Goal: Information Seeking & Learning: Understand process/instructions

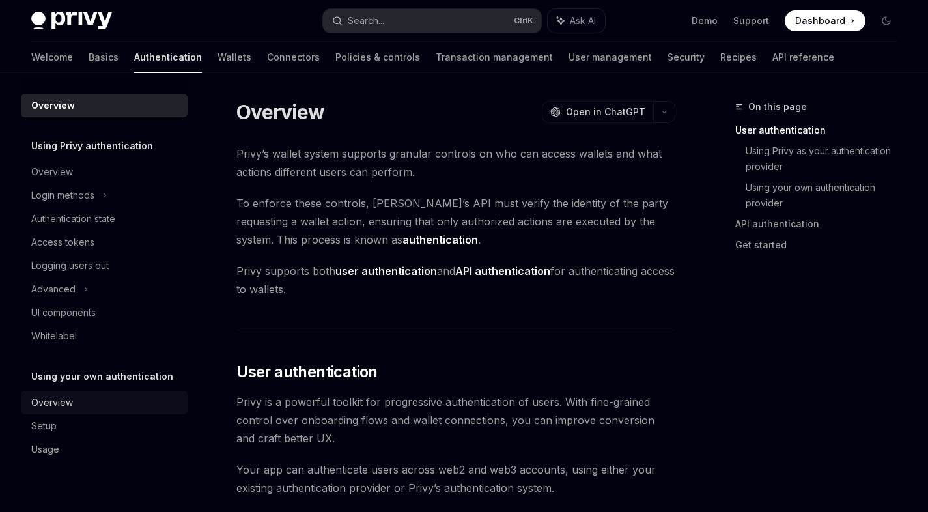
click at [59, 407] on div "Overview" at bounding box center [52, 403] width 42 height 16
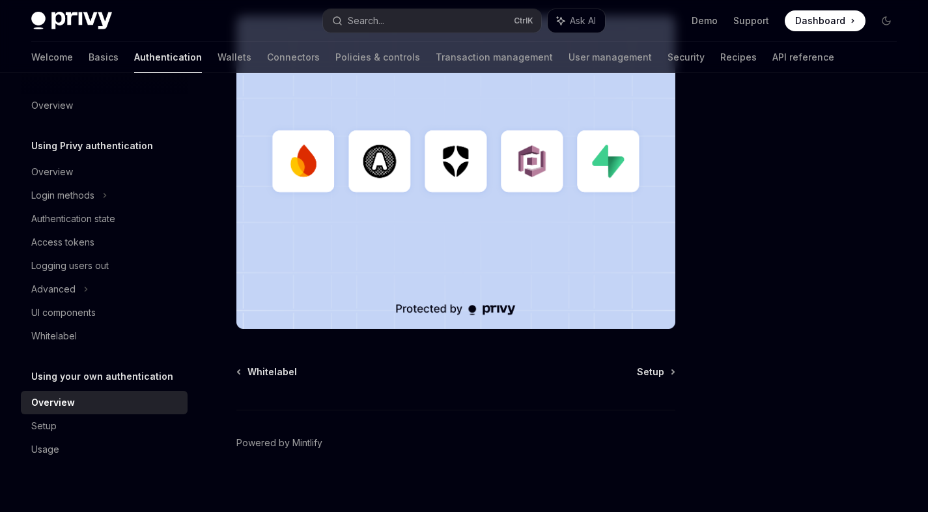
scroll to position [412, 0]
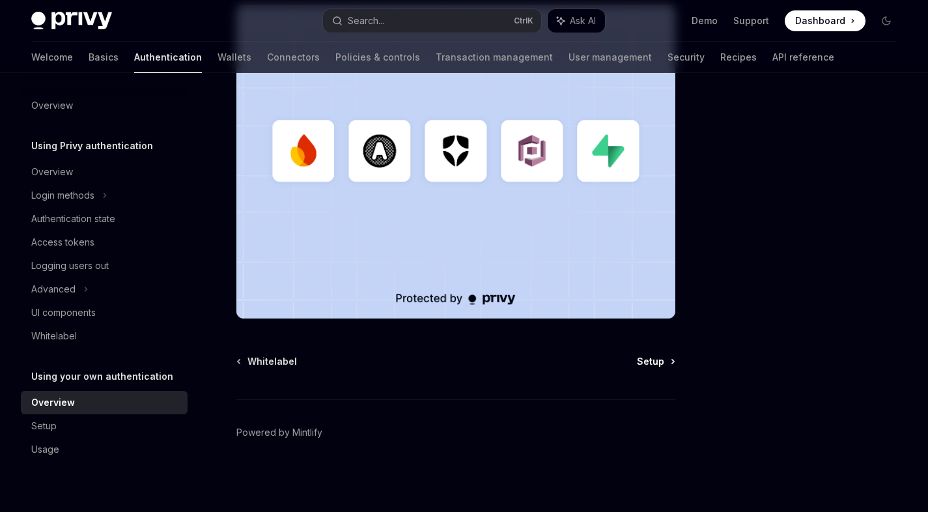
click at [658, 363] on span "Setup" at bounding box center [650, 361] width 27 height 13
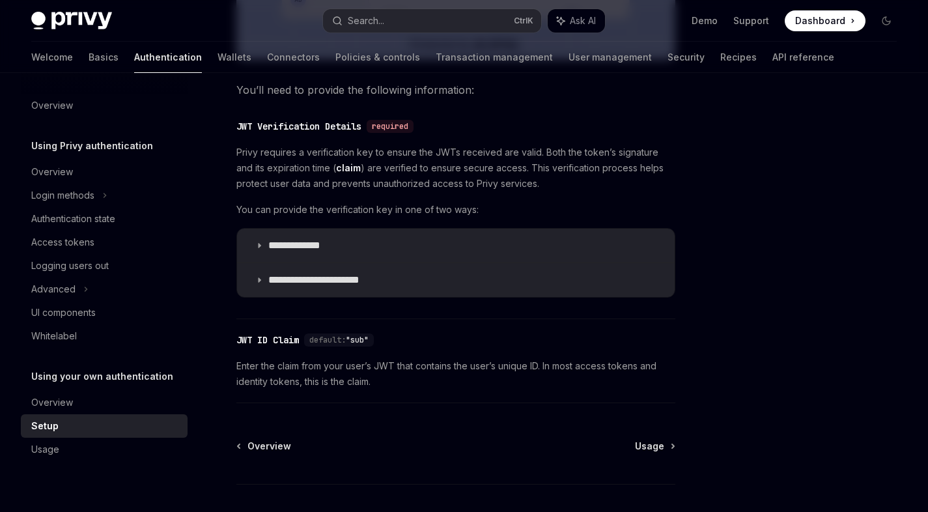
scroll to position [625, 0]
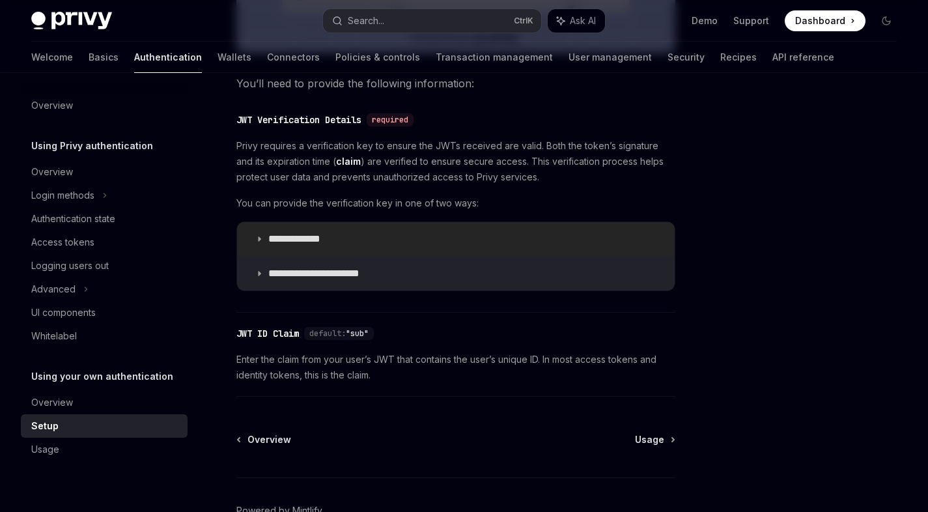
click at [259, 242] on icon at bounding box center [259, 239] width 8 height 8
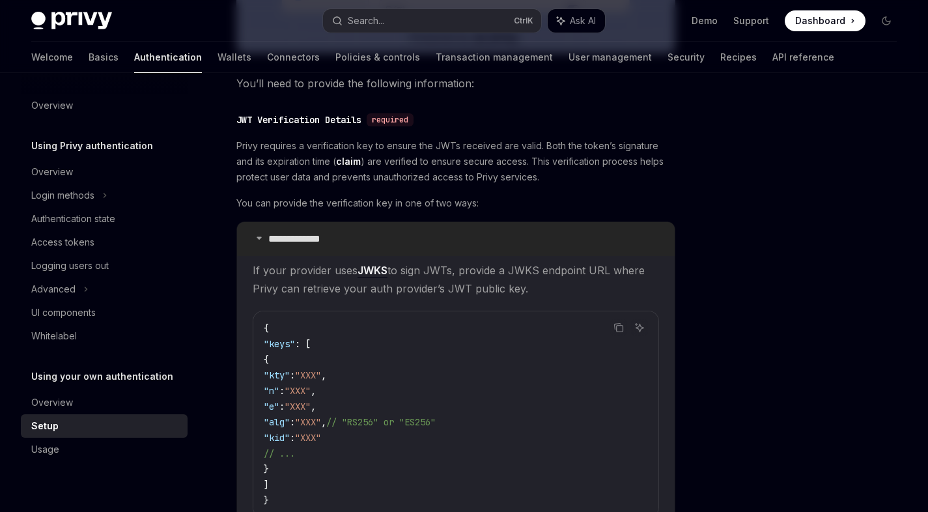
click at [259, 242] on summary "**********" at bounding box center [456, 239] width 438 height 34
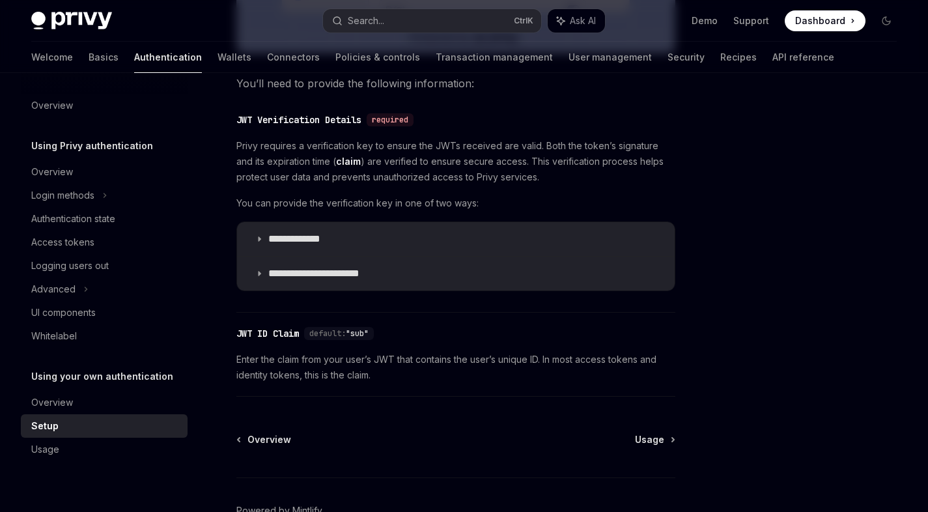
scroll to position [703, 0]
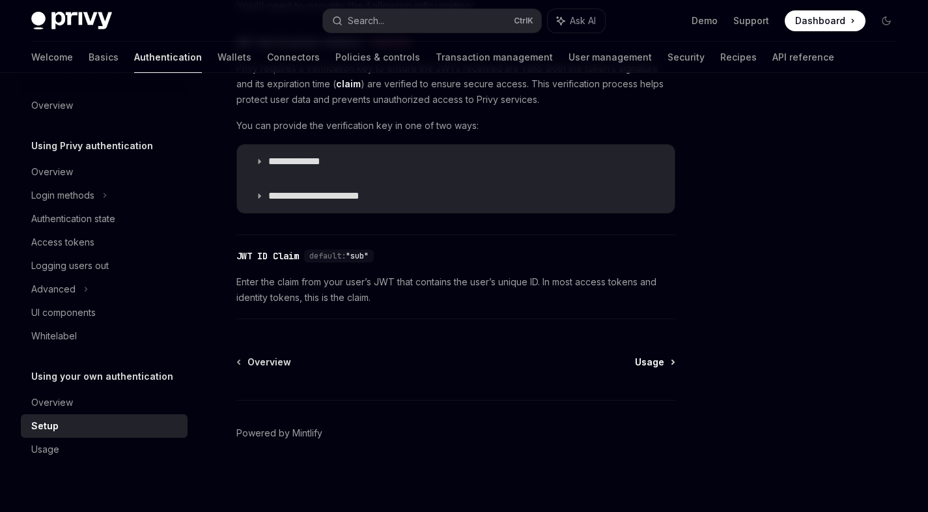
click at [647, 357] on span "Usage" at bounding box center [649, 362] width 29 height 13
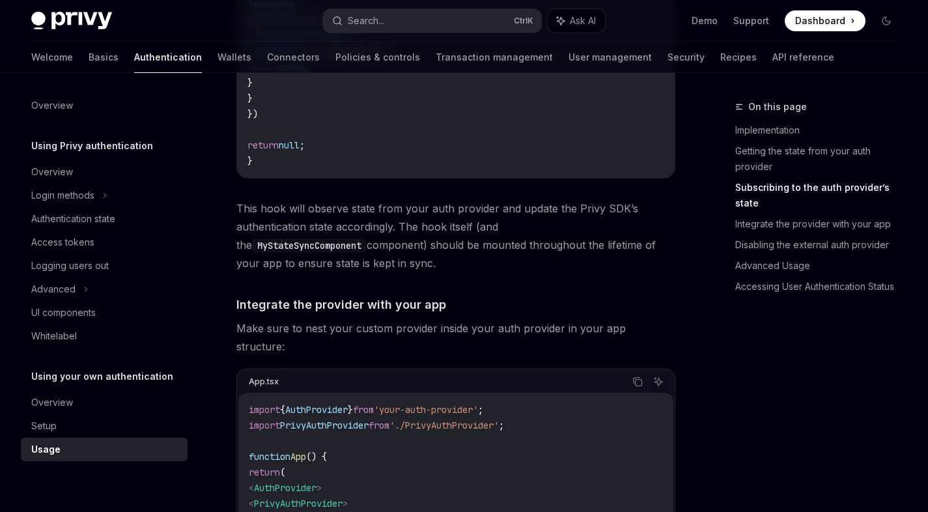
scroll to position [782, 0]
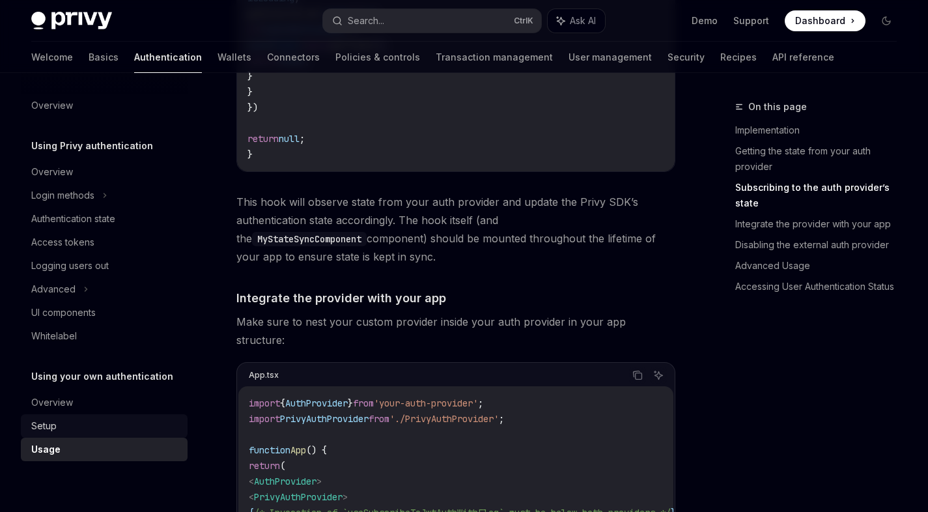
click at [60, 430] on div "Setup" at bounding box center [105, 426] width 148 height 16
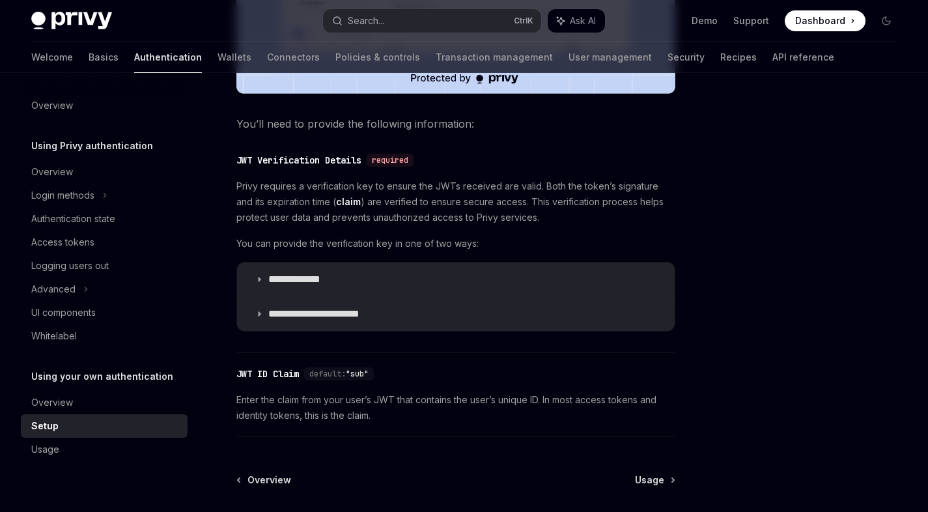
scroll to position [625, 0]
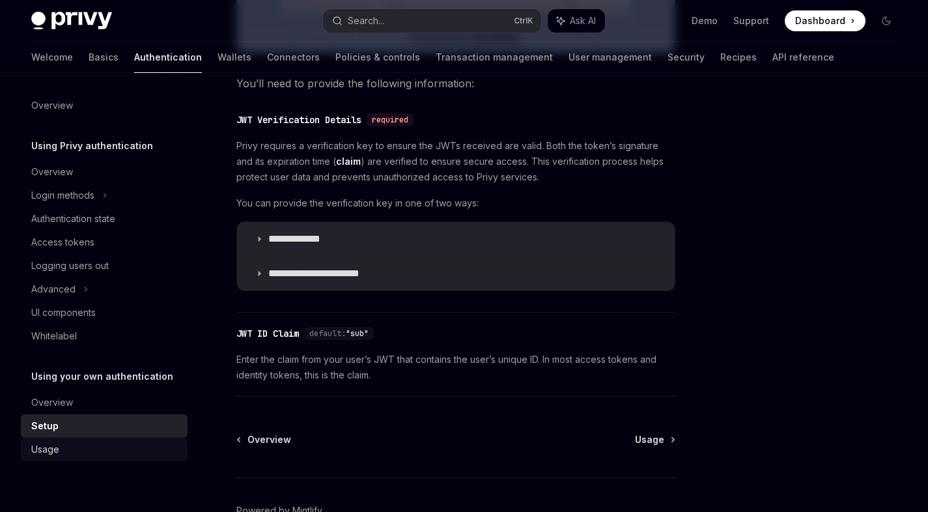
click at [115, 455] on div "Usage" at bounding box center [105, 450] width 148 height 16
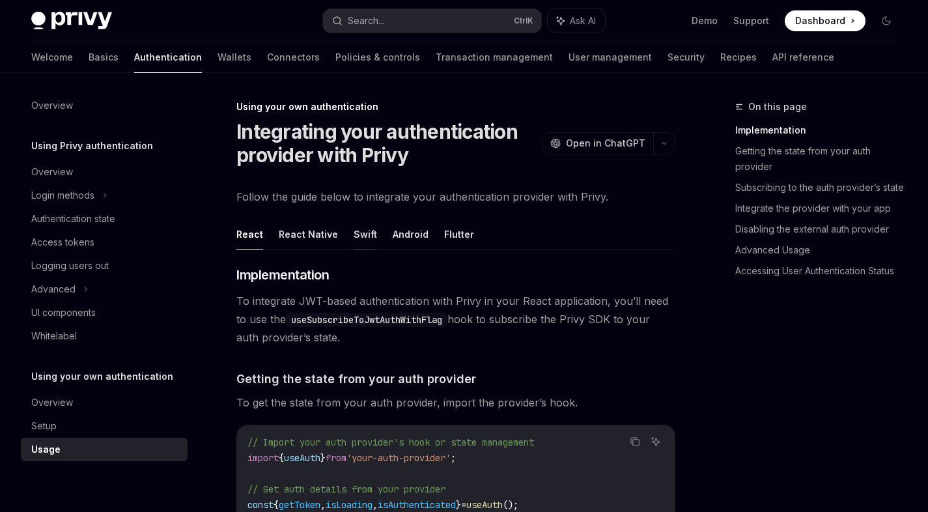
click at [363, 234] on button "Swift" at bounding box center [365, 234] width 23 height 31
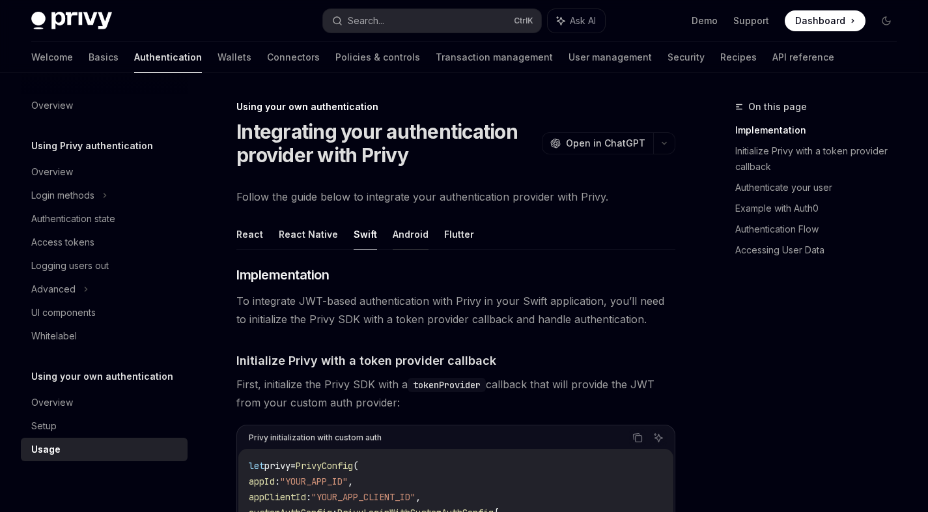
click at [404, 236] on button "Android" at bounding box center [411, 234] width 36 height 31
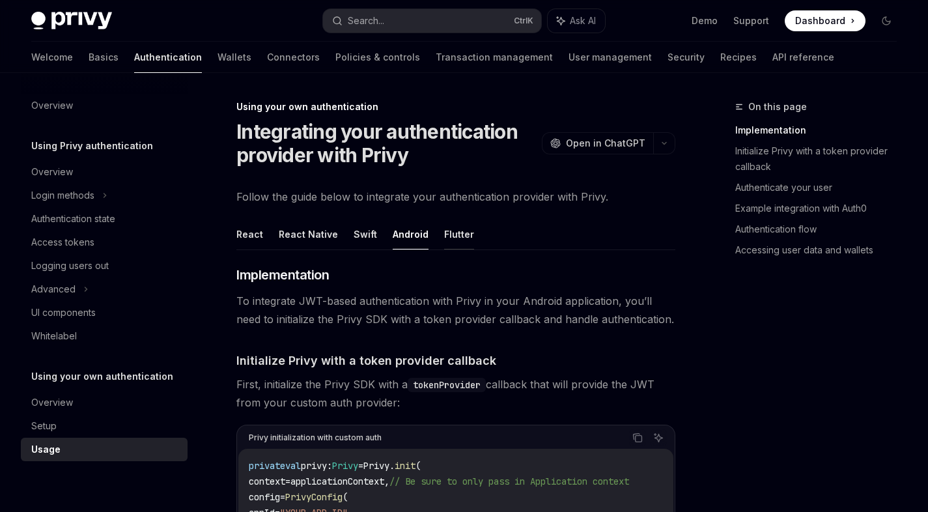
click at [460, 233] on button "Flutter" at bounding box center [459, 234] width 30 height 31
type textarea "*"
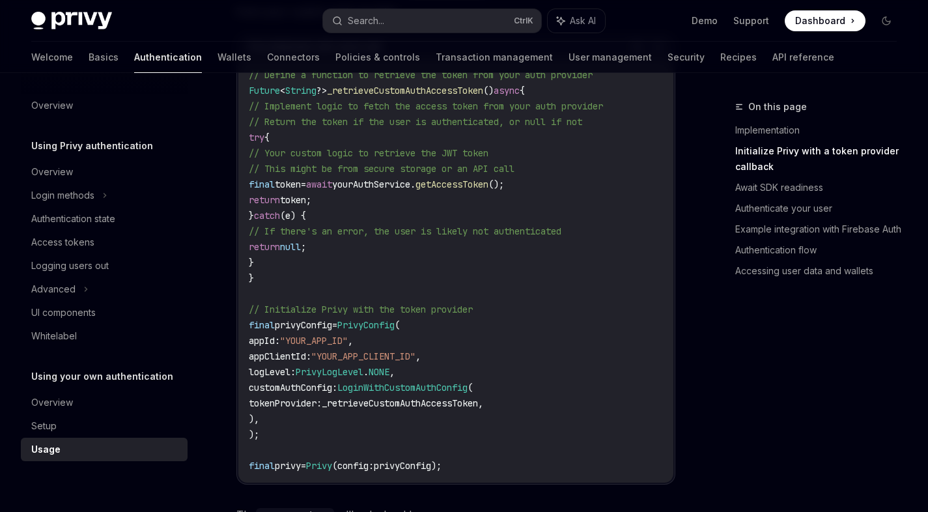
scroll to position [234, 0]
